Goal: Navigation & Orientation: Find specific page/section

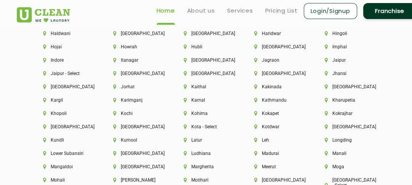
scroll to position [1856, 0]
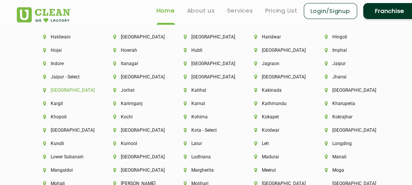
click at [57, 93] on li "[GEOGRAPHIC_DATA]" at bounding box center [65, 90] width 45 height 5
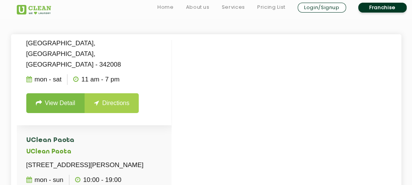
scroll to position [173, 0]
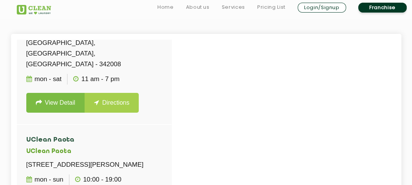
scroll to position [1406, 0]
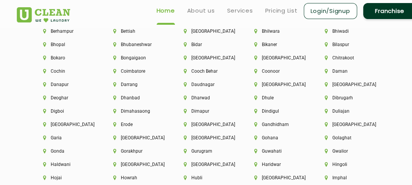
scroll to position [1728, 0]
drag, startPoint x: 184, startPoint y: 83, endPoint x: 145, endPoint y: 82, distance: 38.5
click at [130, 72] on li "Coimbatore" at bounding box center [135, 71] width 45 height 5
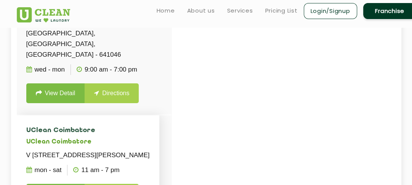
scroll to position [28, 0]
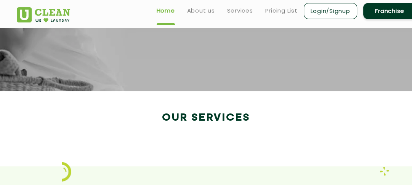
scroll to position [1333, 0]
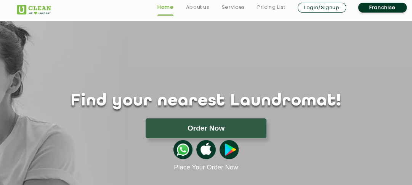
scroll to position [14, 0]
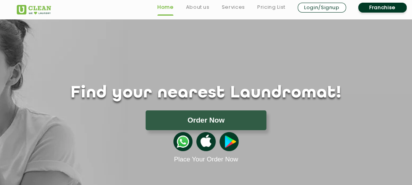
click at [191, 103] on div "Find your nearest Laundromat! Please select the location Order Now Place Your O…" at bounding box center [206, 124] width 390 height 80
click at [193, 98] on h1 "Find your nearest Laundromat!" at bounding box center [206, 93] width 390 height 19
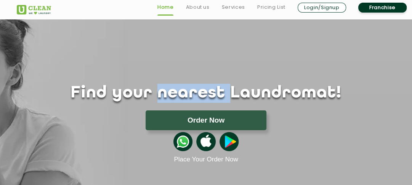
click at [193, 98] on h1 "Find your nearest Laundromat!" at bounding box center [206, 93] width 390 height 19
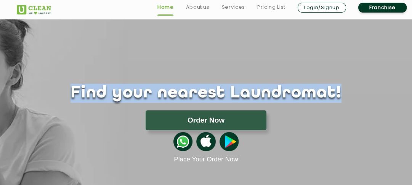
click at [193, 98] on h1 "Find your nearest Laundromat!" at bounding box center [206, 93] width 390 height 19
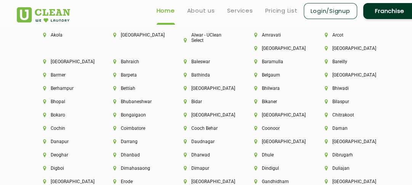
scroll to position [1673, 0]
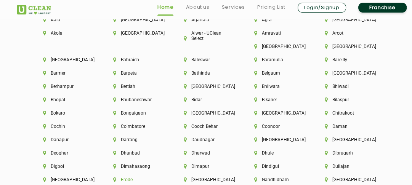
click at [128, 180] on li "Erode" at bounding box center [135, 179] width 45 height 5
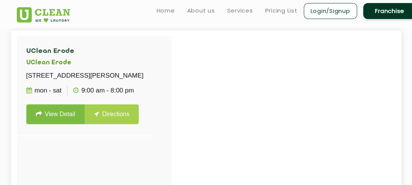
scroll to position [177, 0]
